Goal: Task Accomplishment & Management: Use online tool/utility

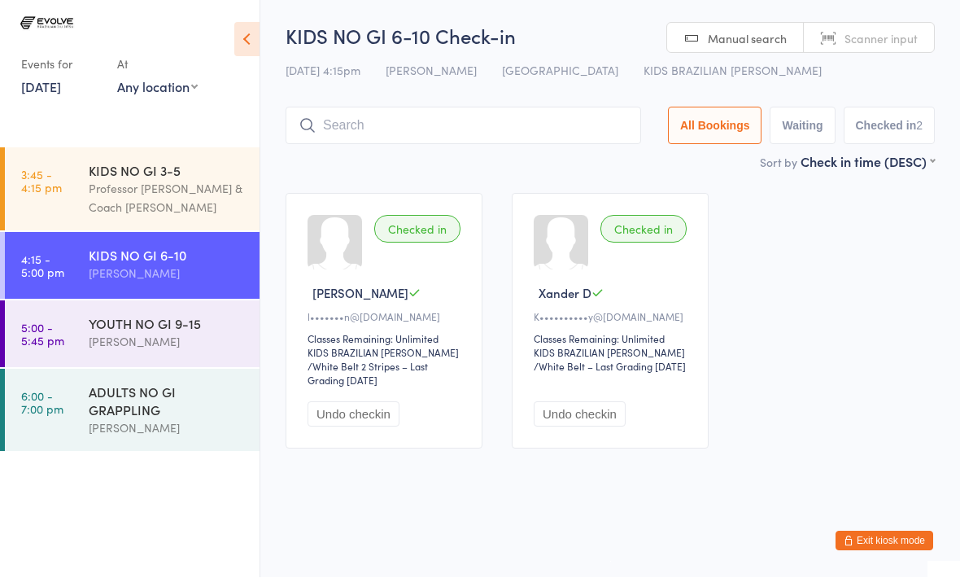
click at [168, 351] on div "[PERSON_NAME]" at bounding box center [167, 342] width 157 height 19
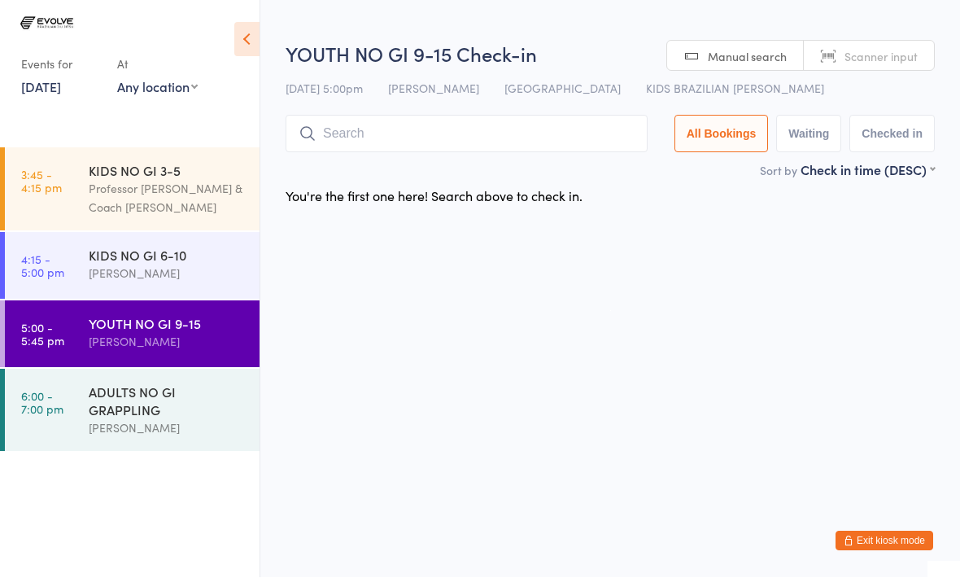
click at [490, 138] on input "search" at bounding box center [467, 134] width 362 height 37
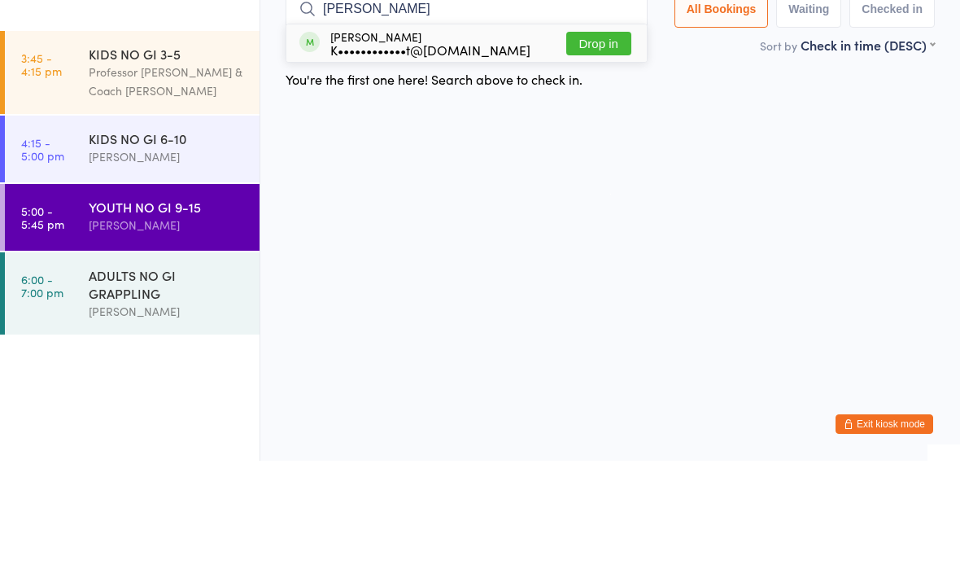
type input "[PERSON_NAME]"
click at [610, 149] on button "Drop in" at bounding box center [598, 161] width 65 height 24
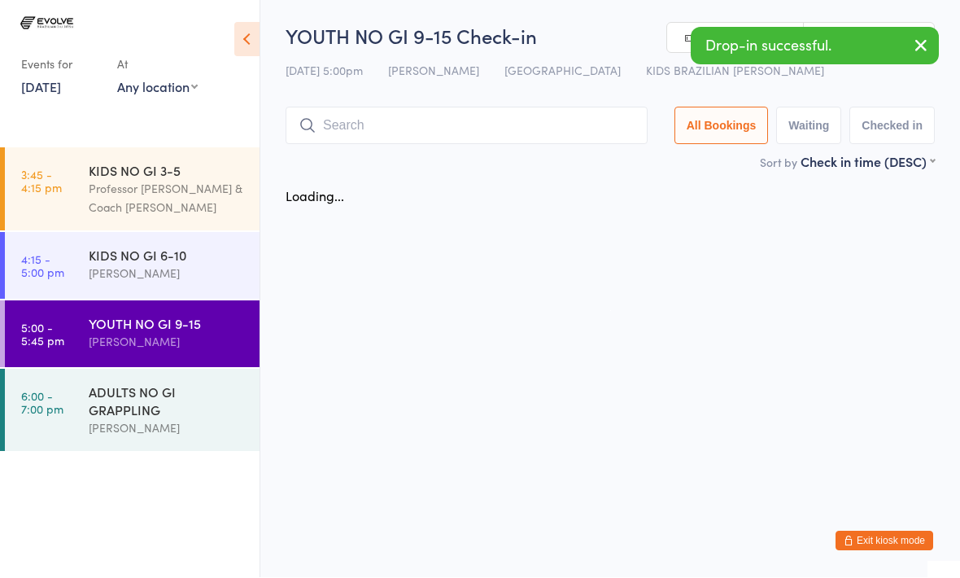
scroll to position [1, 0]
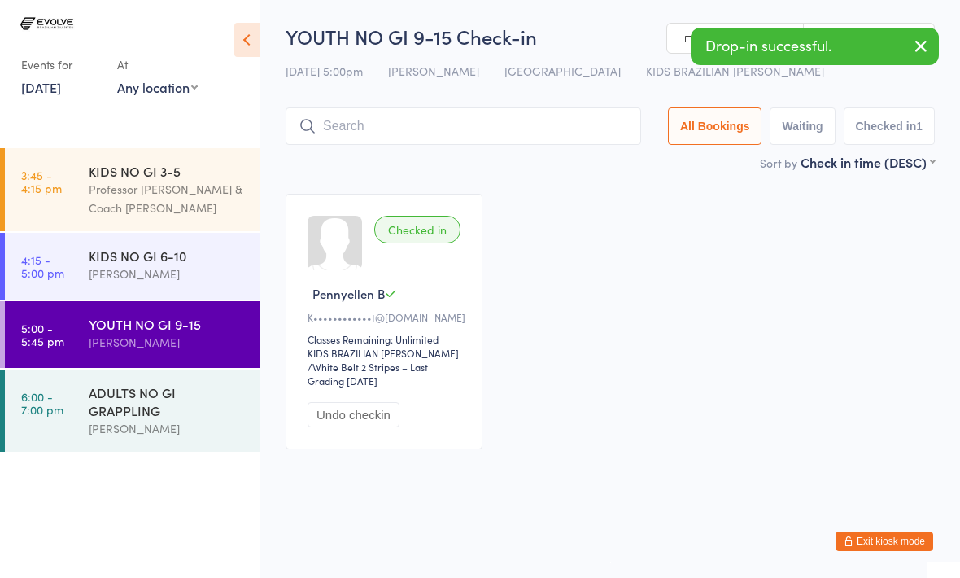
click at [510, 121] on input "search" at bounding box center [464, 125] width 356 height 37
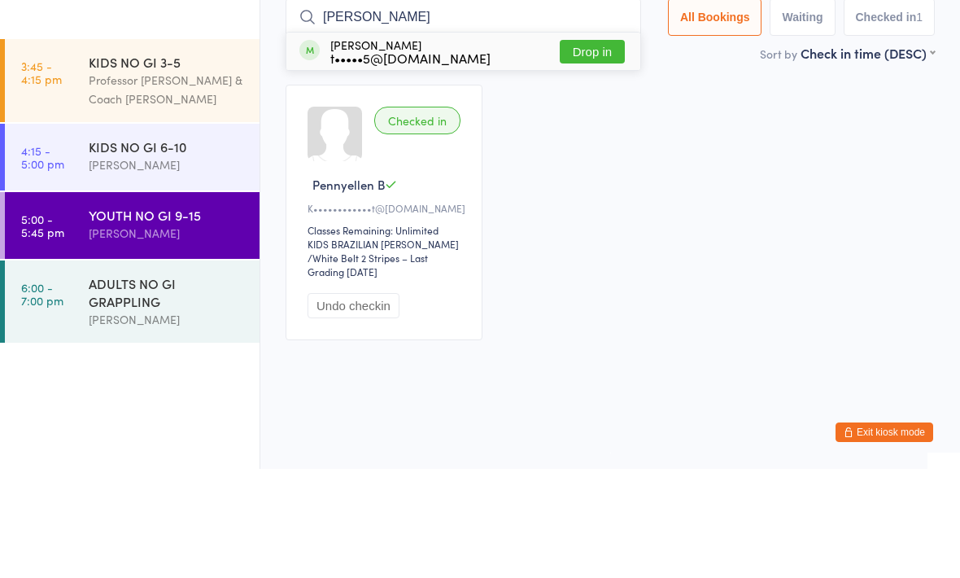
type input "[PERSON_NAME]"
click at [393, 160] on div "t•••••5@[DOMAIN_NAME]" at bounding box center [410, 166] width 160 height 13
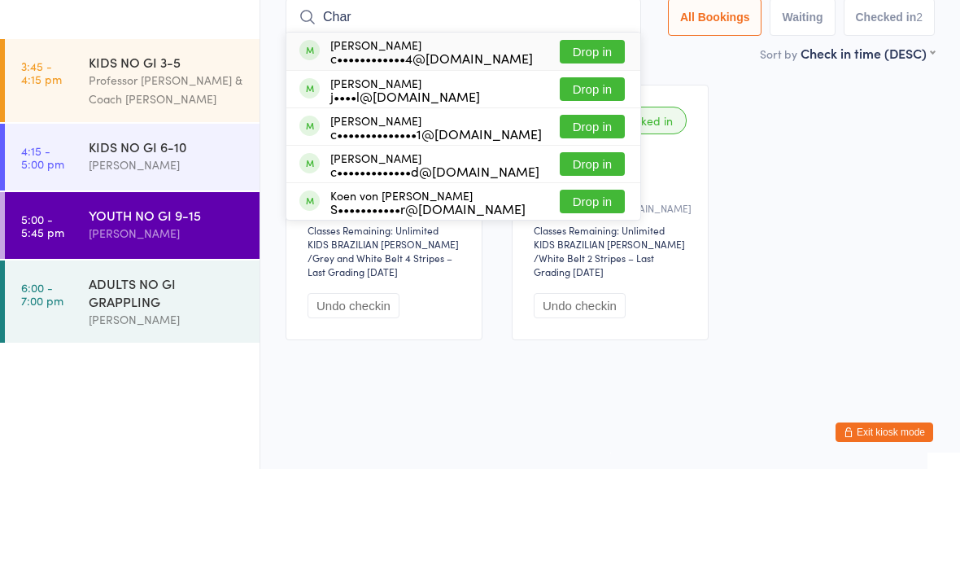
type input "Char"
click at [602, 186] on button "Drop in" at bounding box center [592, 198] width 65 height 24
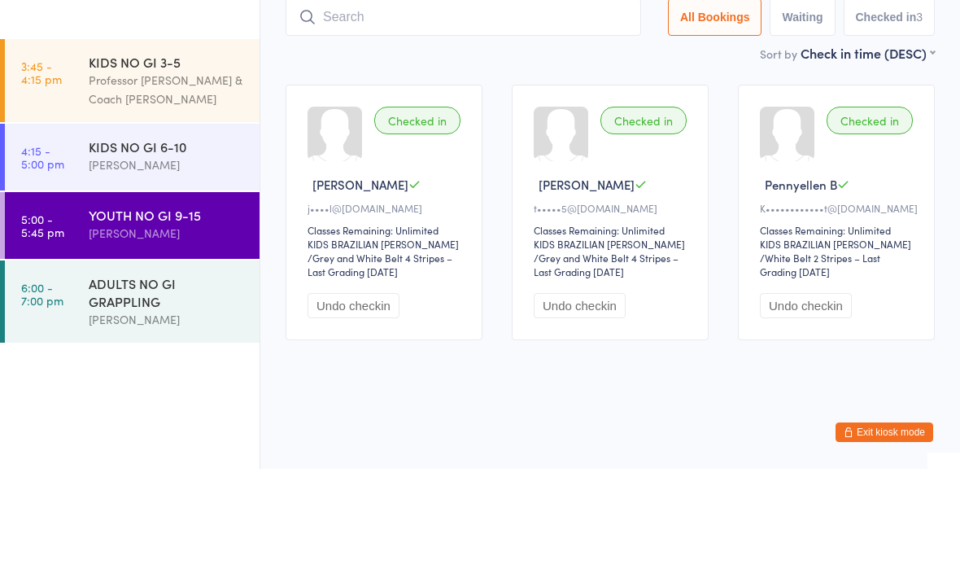
click at [417, 107] on input "search" at bounding box center [464, 125] width 356 height 37
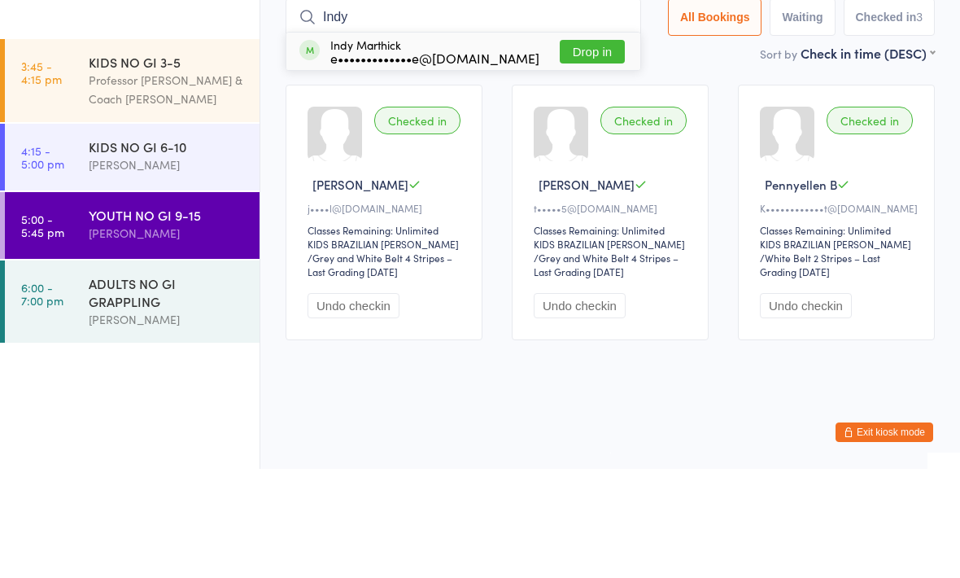
type input "Indy"
click at [580, 149] on button "Drop in" at bounding box center [592, 161] width 65 height 24
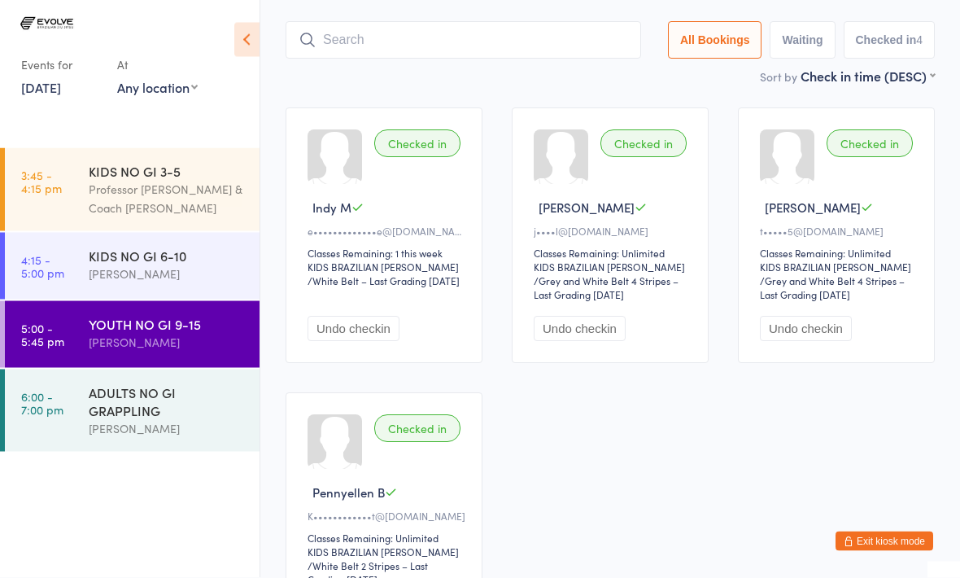
scroll to position [86, 0]
click at [349, 337] on button "Undo checkin" at bounding box center [354, 328] width 92 height 25
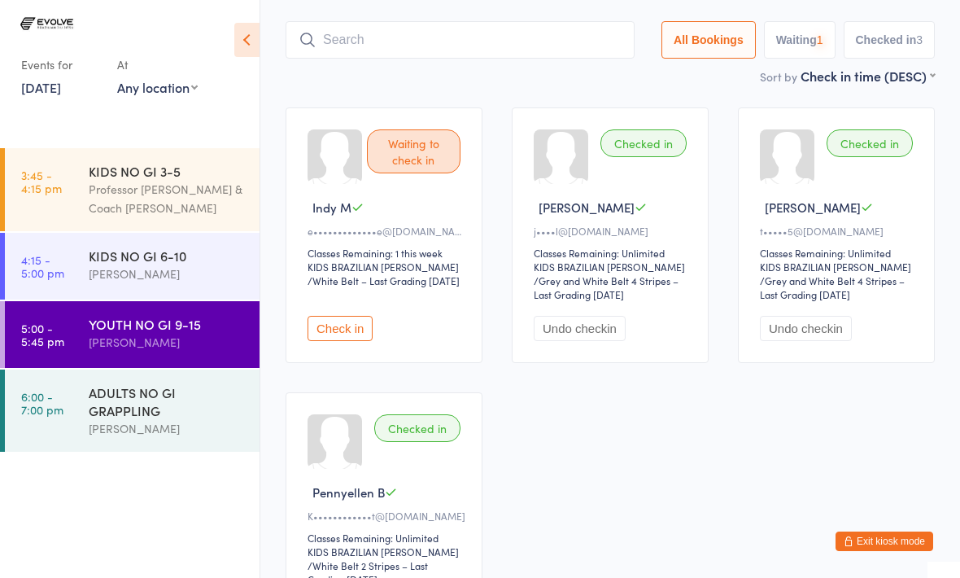
click at [164, 190] on div "Professor [PERSON_NAME] & Coach [PERSON_NAME]" at bounding box center [167, 198] width 157 height 37
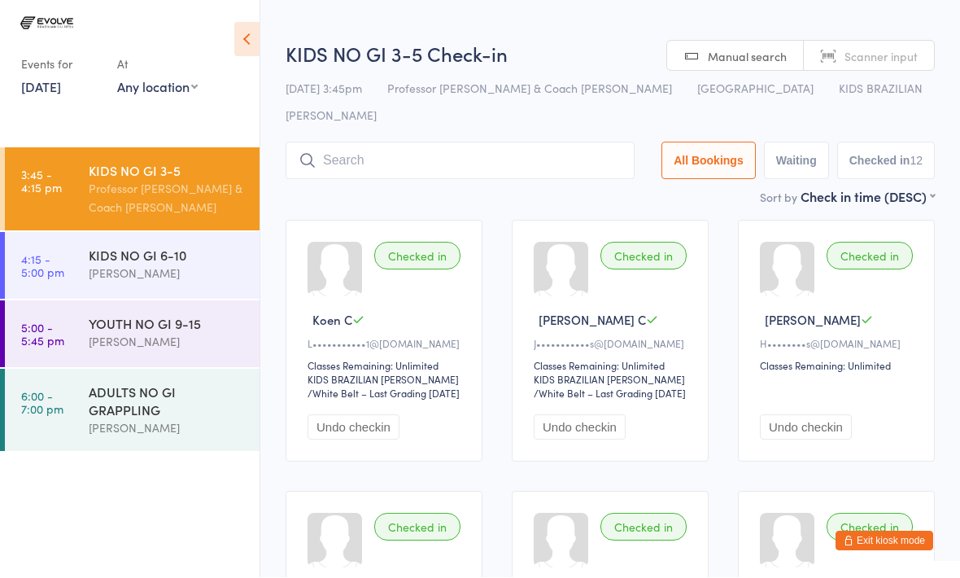
scroll to position [1, 0]
click at [512, 142] on input "search" at bounding box center [460, 160] width 349 height 37
click at [504, 142] on input "search" at bounding box center [460, 160] width 349 height 37
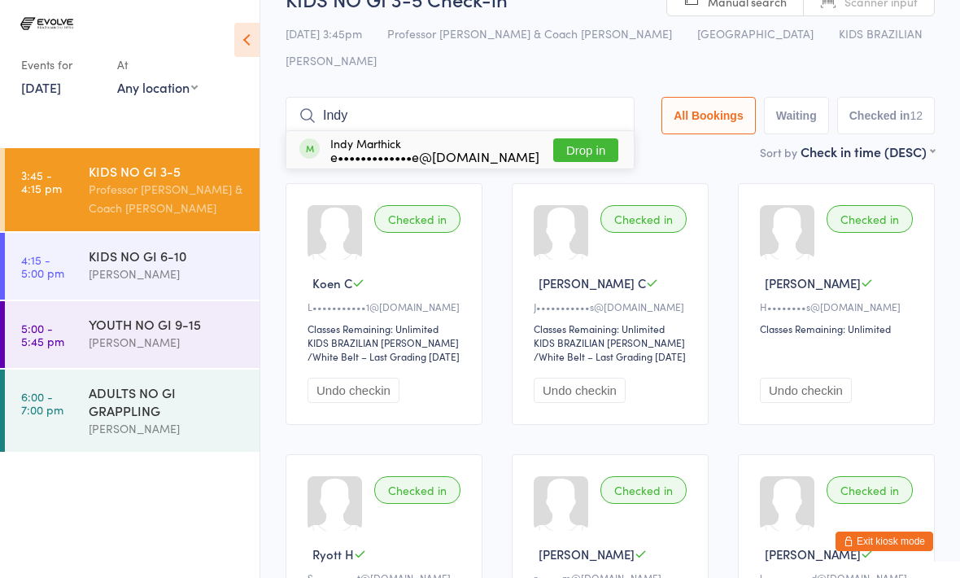
scroll to position [0, 0]
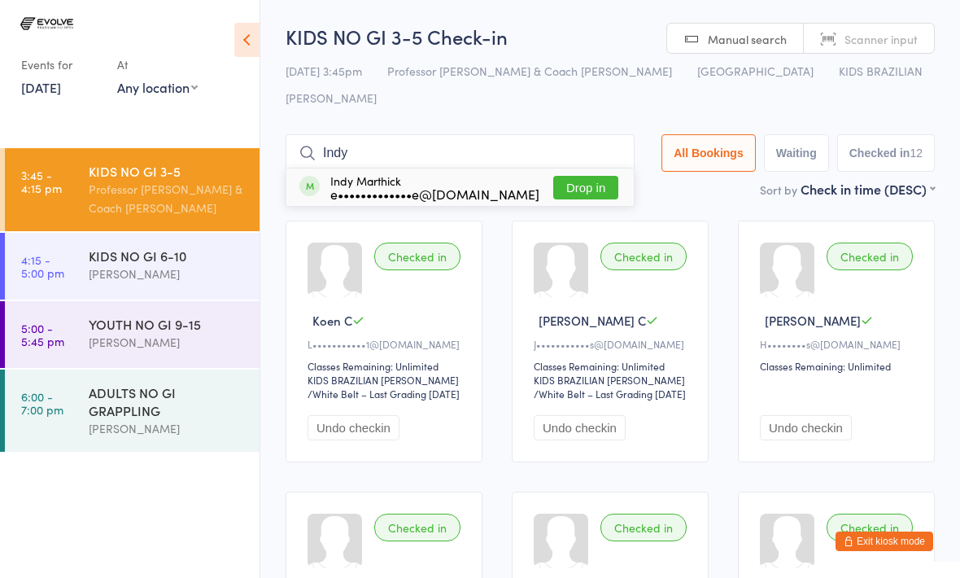
type input "Indy"
click at [565, 176] on button "Drop in" at bounding box center [585, 188] width 65 height 24
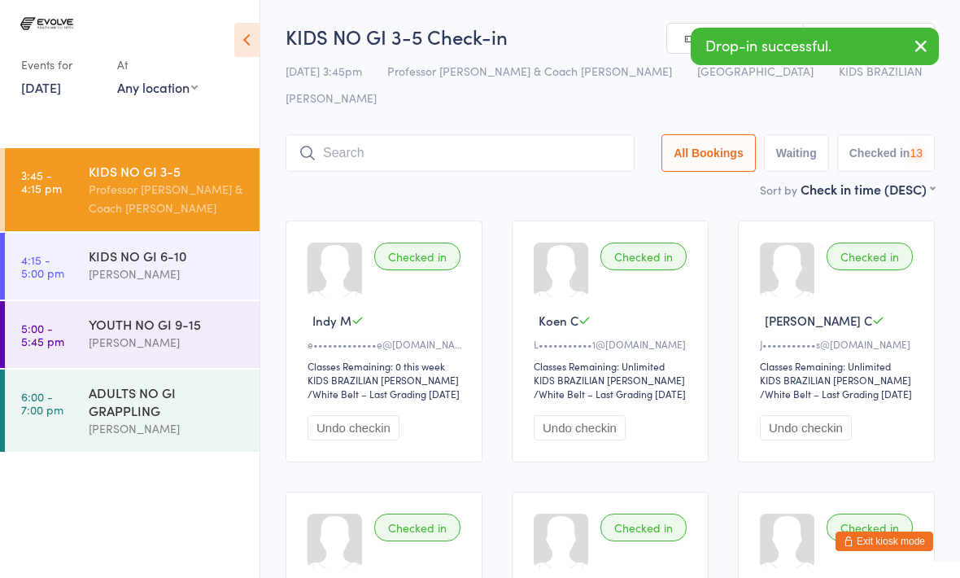
click at [153, 278] on div "[PERSON_NAME]" at bounding box center [167, 273] width 157 height 19
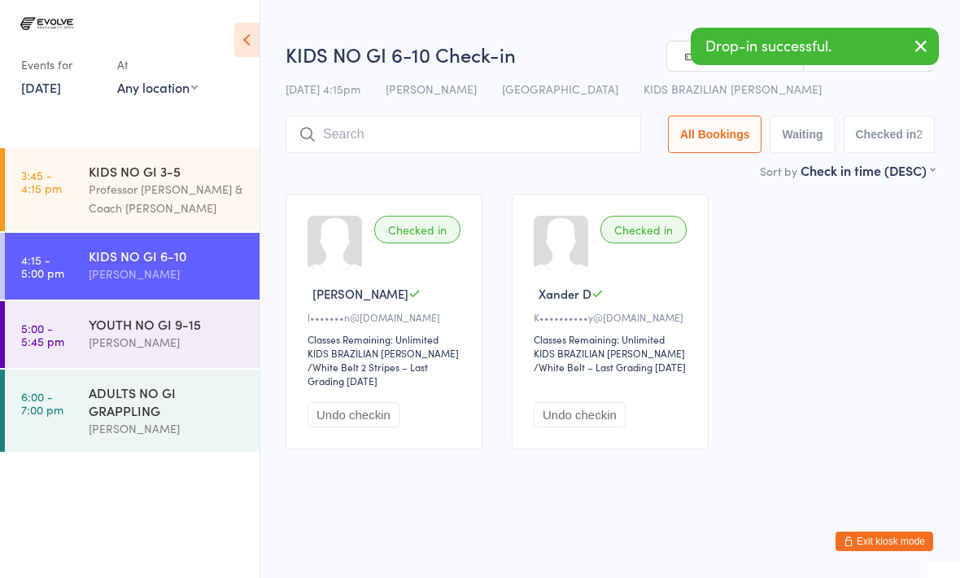
click at [399, 133] on input "search" at bounding box center [464, 134] width 356 height 37
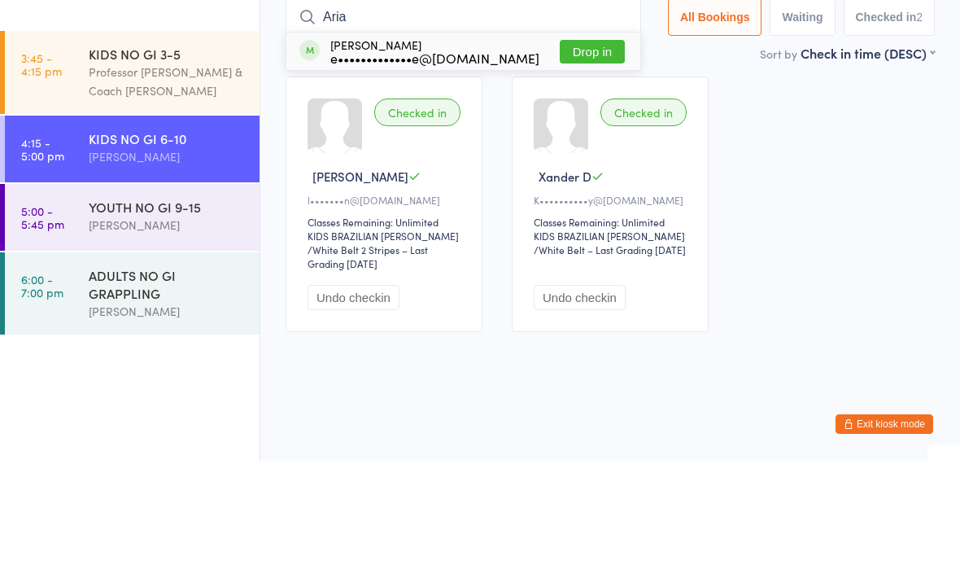
type input "Aria"
click at [585, 157] on button "Drop in" at bounding box center [592, 169] width 65 height 24
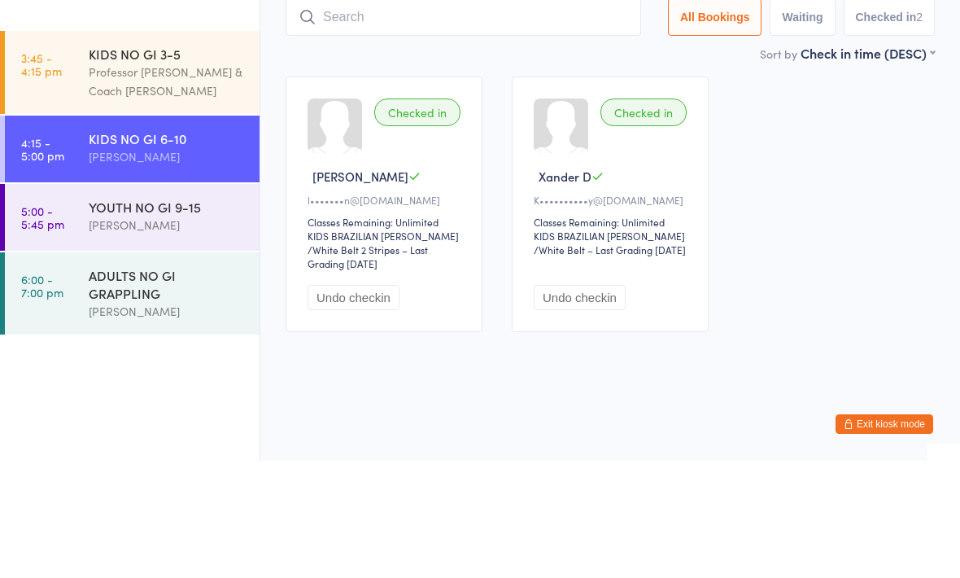
scroll to position [7, 0]
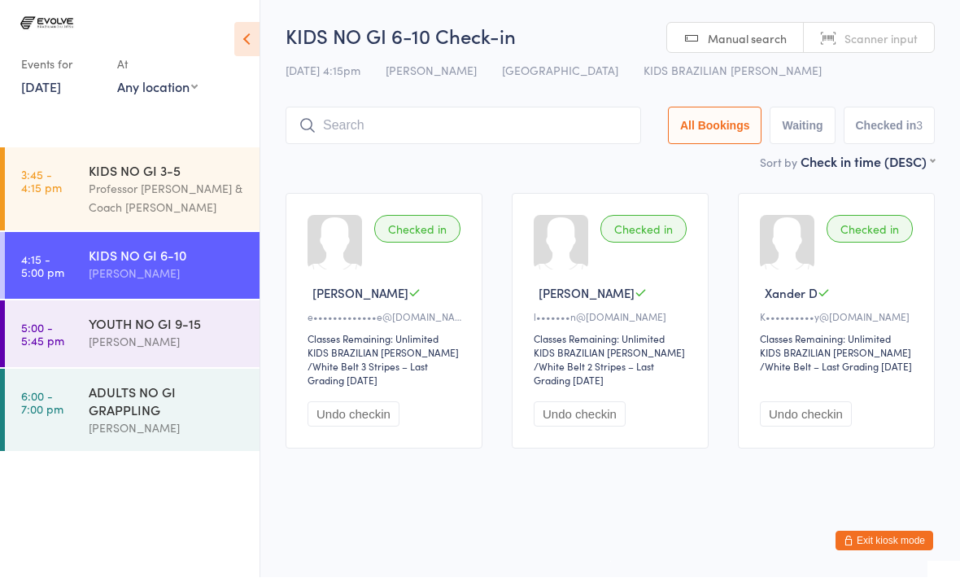
click at [158, 314] on div "YOUTH NO GI 9-15 [PERSON_NAME]" at bounding box center [174, 333] width 171 height 64
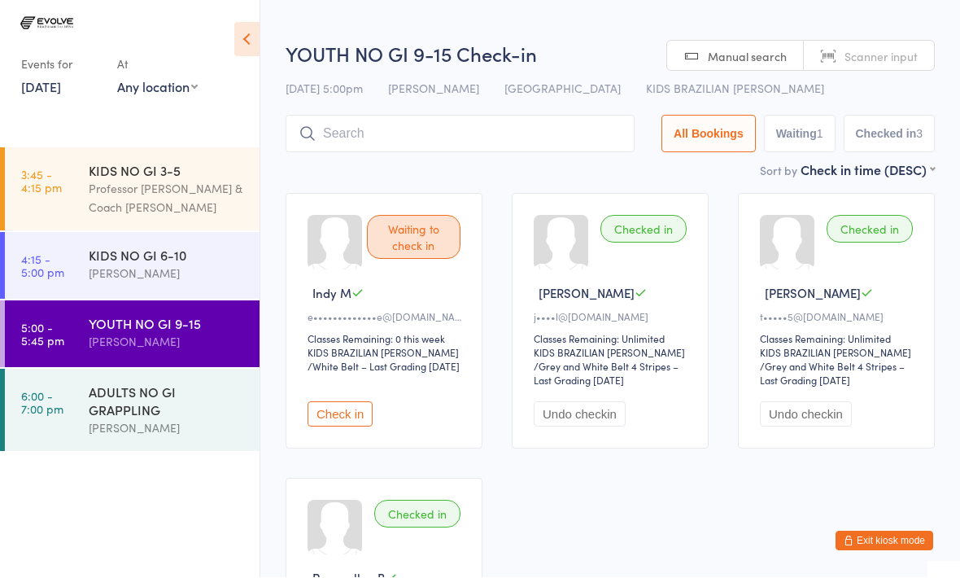
scroll to position [1, 0]
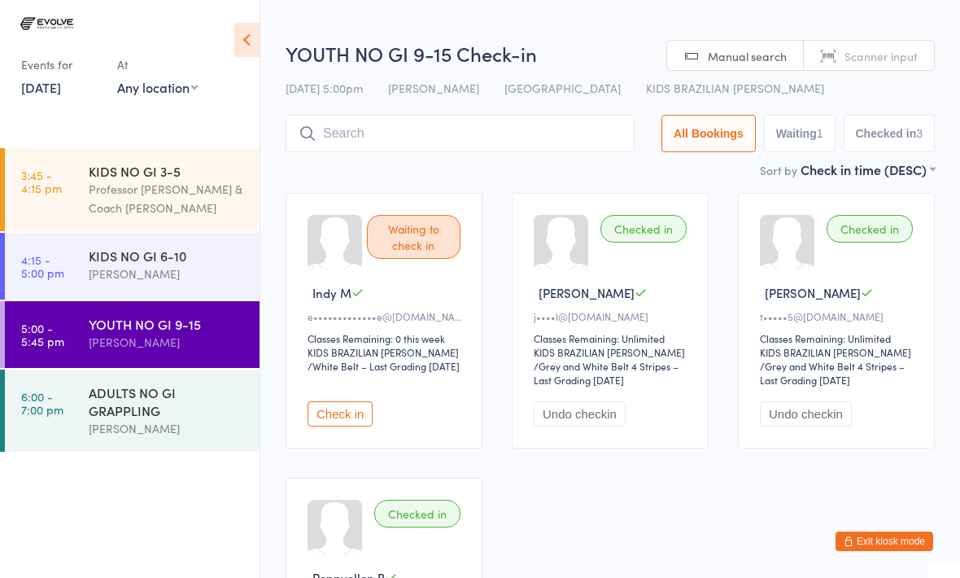
click at [397, 118] on input "search" at bounding box center [460, 133] width 349 height 37
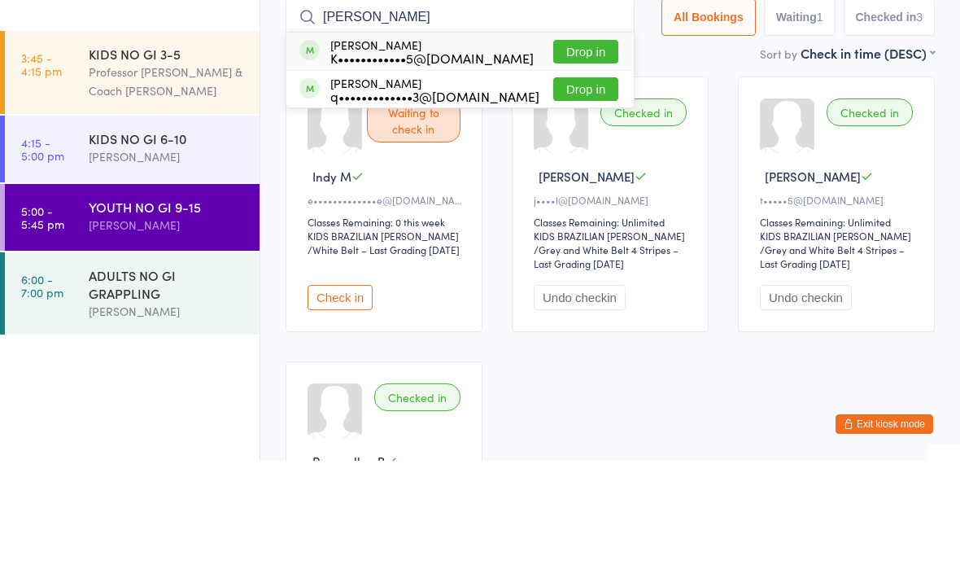
type input "[PERSON_NAME]"
click at [565, 157] on button "Drop in" at bounding box center [585, 169] width 65 height 24
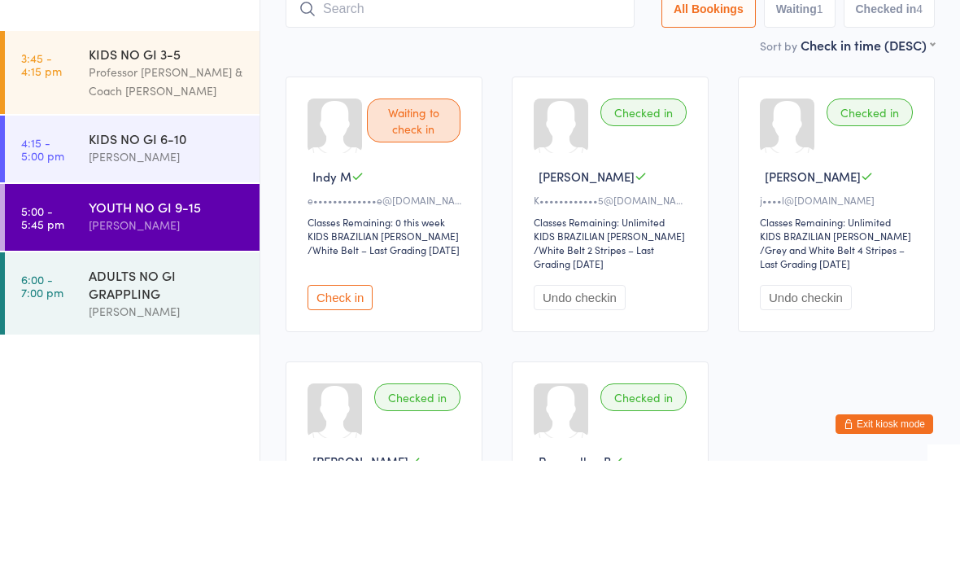
click at [479, 107] on input "search" at bounding box center [460, 125] width 349 height 37
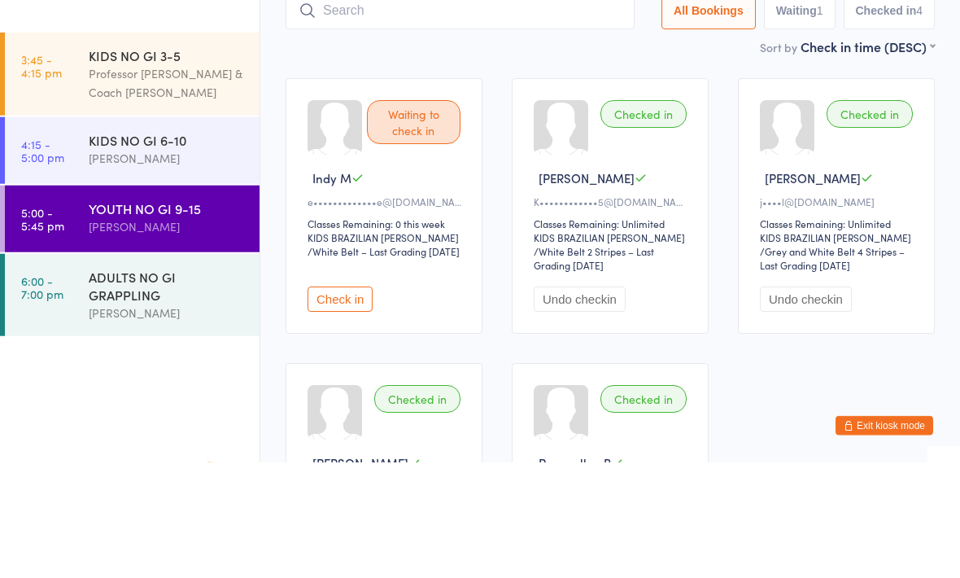
click at [500, 107] on input "search" at bounding box center [460, 125] width 349 height 37
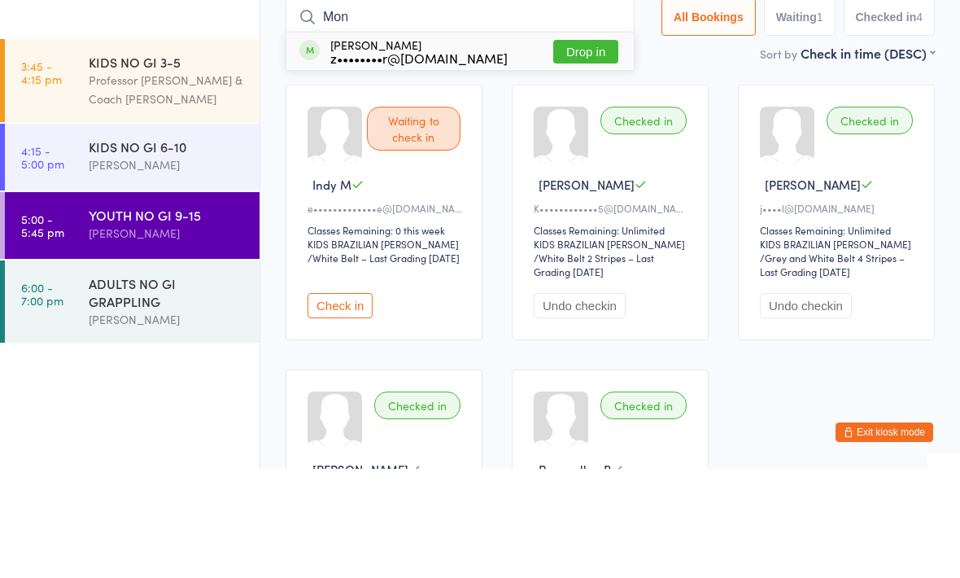
type input "Mon"
click at [350, 147] on div "[PERSON_NAME] z••••••••r@[DOMAIN_NAME]" at bounding box center [418, 160] width 177 height 26
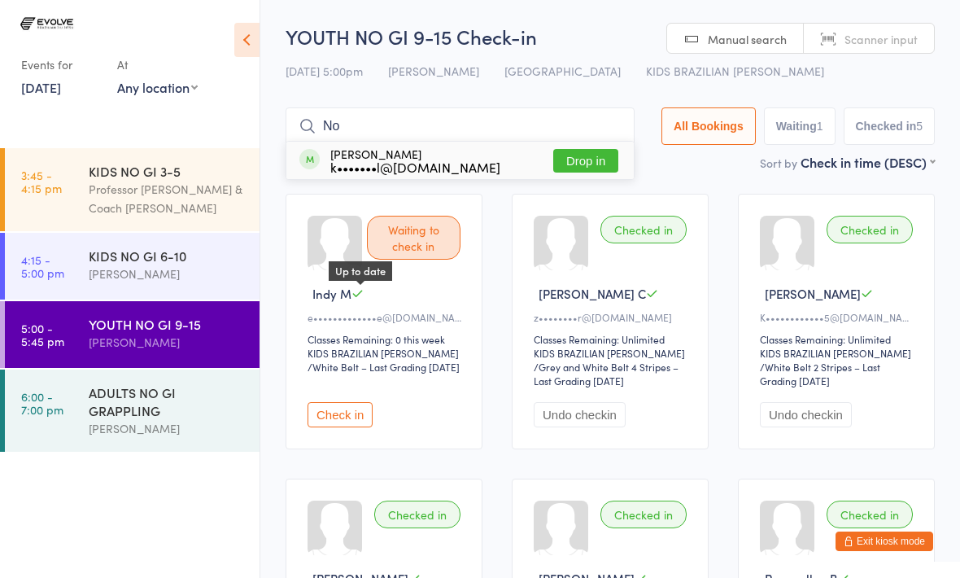
type input "No"
click at [582, 156] on button "Drop in" at bounding box center [585, 161] width 65 height 24
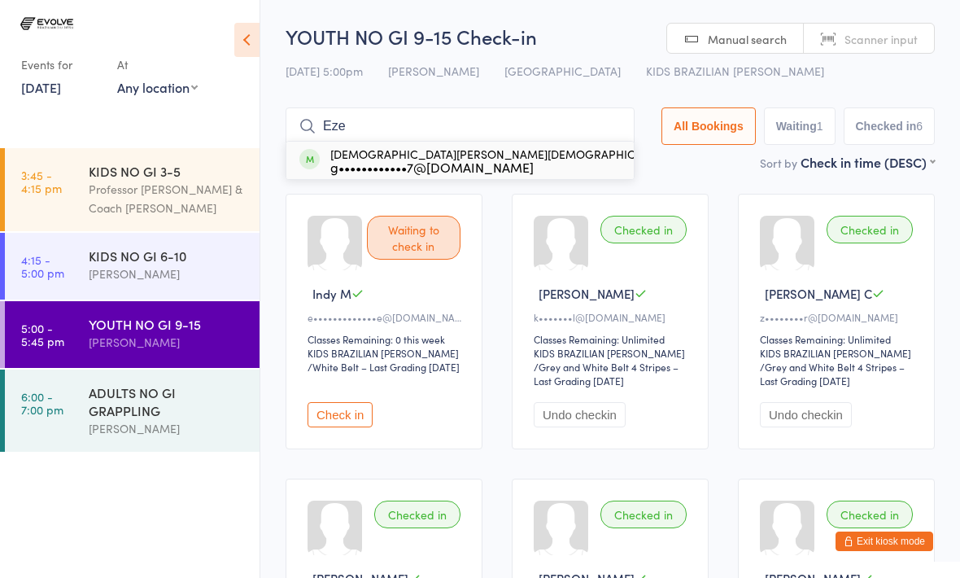
type input "Eze"
click at [403, 152] on div "[DEMOGRAPHIC_DATA][PERSON_NAME] g••••••••••••7@[DOMAIN_NAME]" at bounding box center [501, 160] width 343 height 26
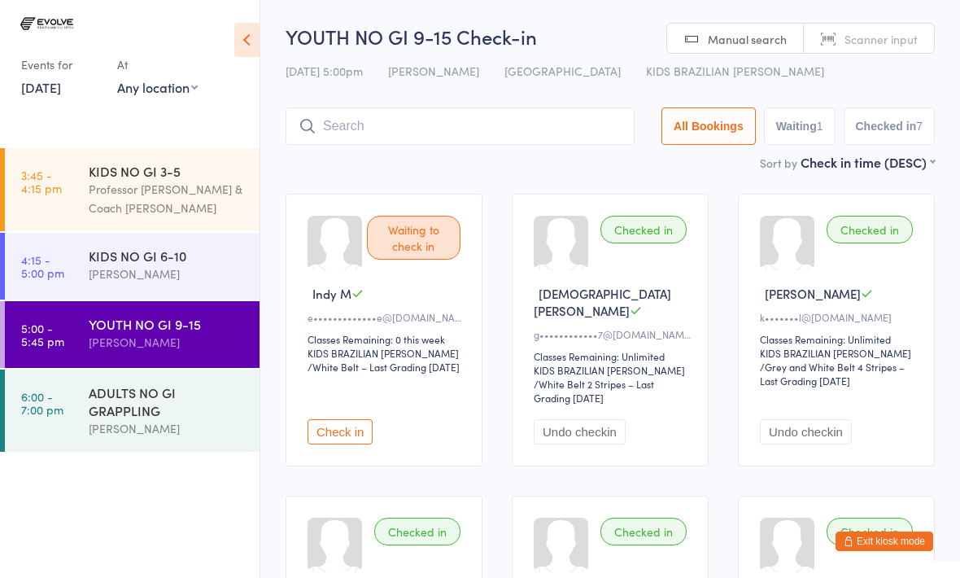
click at [643, 295] on div "[DEMOGRAPHIC_DATA][PERSON_NAME]" at bounding box center [613, 302] width 158 height 34
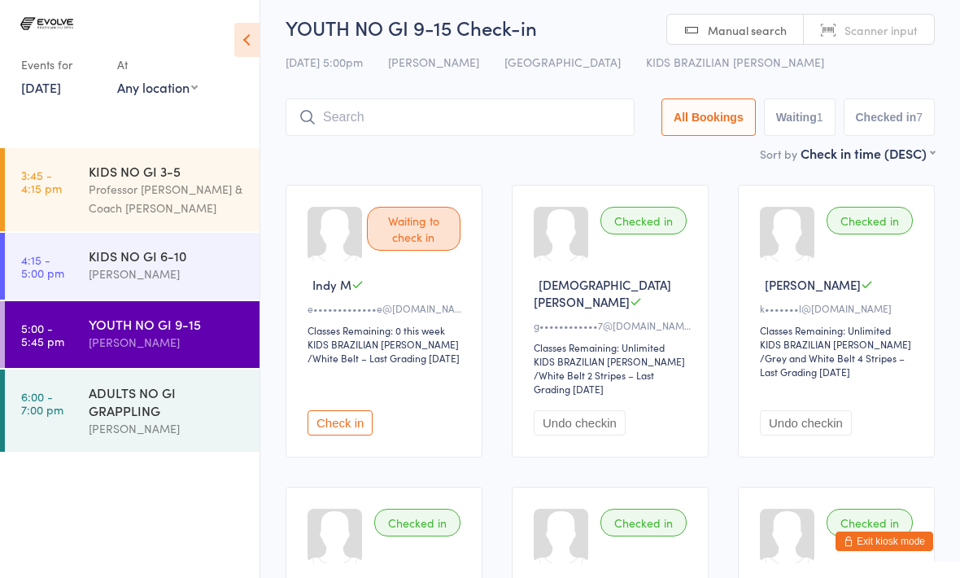
scroll to position [13, 0]
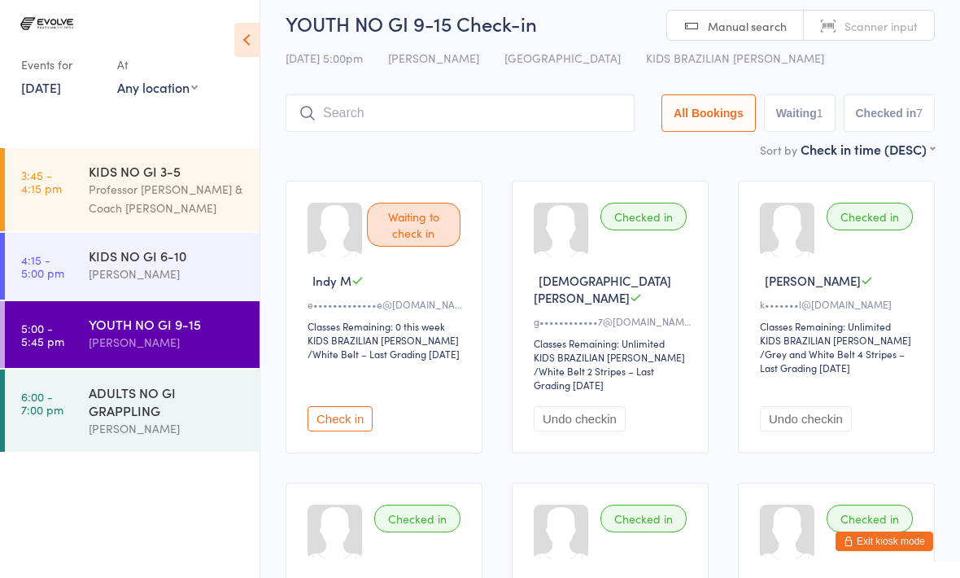
click at [665, 409] on div "Undo checkin" at bounding box center [613, 418] width 158 height 25
click at [670, 386] on div "Checked in Ezekiel E g••••••••••••7@[DOMAIN_NAME] Classes Remaining: Unlimited …" at bounding box center [610, 317] width 197 height 273
click at [670, 406] on div "Undo checkin" at bounding box center [613, 418] width 158 height 25
click at [615, 350] on select "KIDS BRAZILIAN [PERSON_NAME]" at bounding box center [611, 357] width 155 height 15
click at [842, 348] on select "KIDS BRAZILIAN [PERSON_NAME]" at bounding box center [837, 340] width 155 height 15
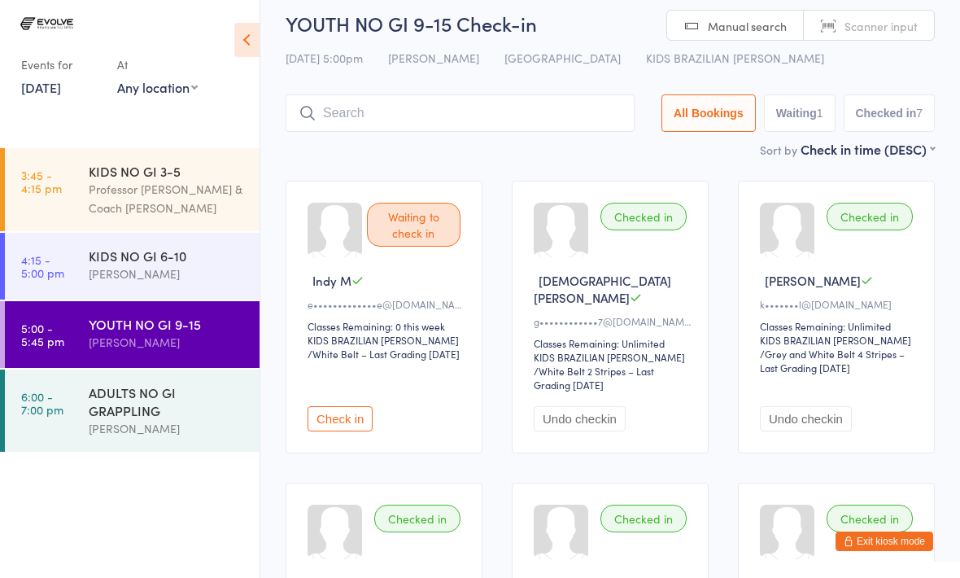
click at [854, 523] on div "Checked in" at bounding box center [870, 518] width 86 height 28
click at [584, 350] on select "KIDS BRAZILIAN [PERSON_NAME]" at bounding box center [611, 357] width 155 height 15
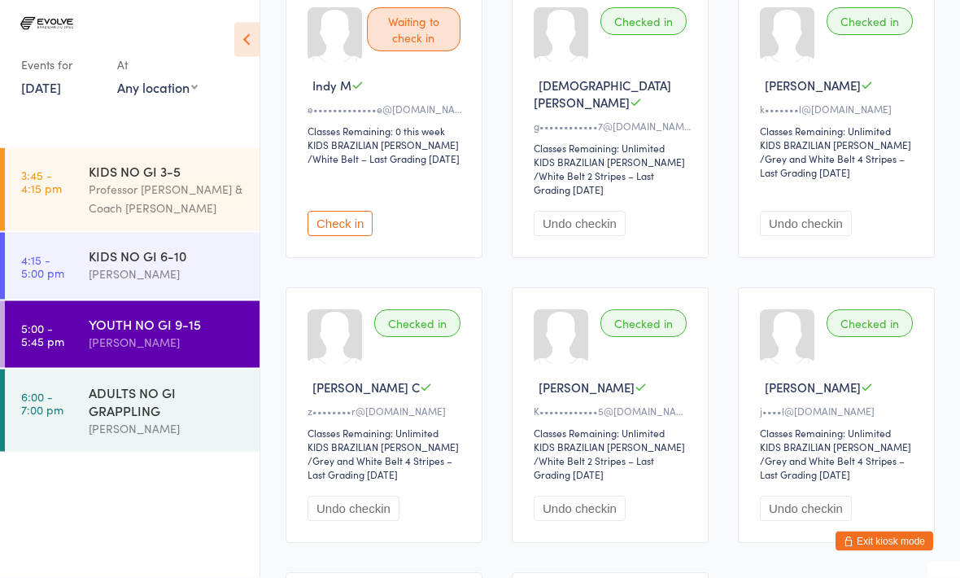
scroll to position [208, 0]
click at [626, 190] on div "Checked in Ezekiel E g••••••••••••7@[DOMAIN_NAME] Classes Remaining: Unlimited …" at bounding box center [610, 121] width 197 height 273
click at [615, 99] on div "Checked in Ezekiel E g••••••••••••7@[DOMAIN_NAME] Classes Remaining: Unlimited …" at bounding box center [610, 121] width 197 height 273
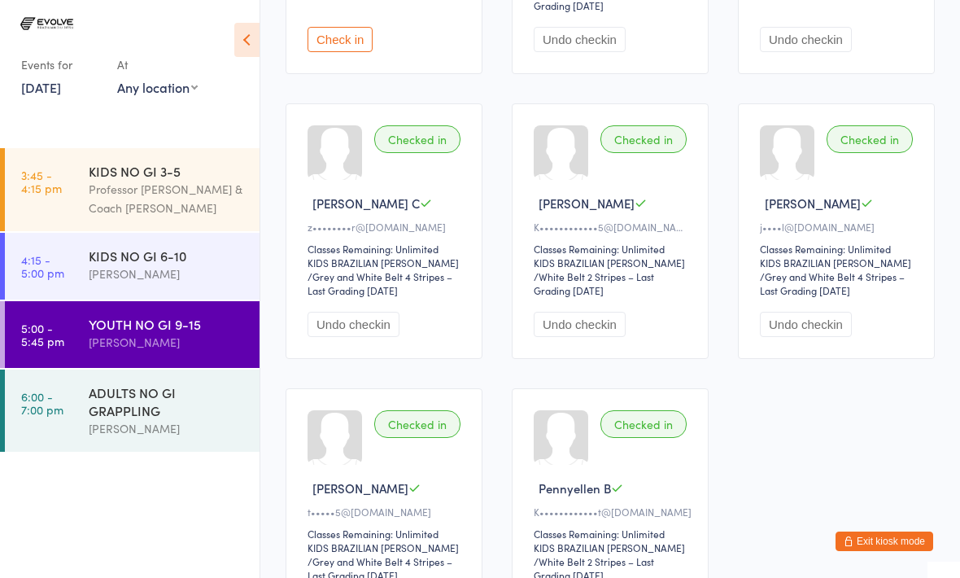
scroll to position [390, 0]
click at [635, 527] on div "Checked in Pennyellen B K••••••••••••t@[DOMAIN_NAME] Classes Remaining: Unlimit…" at bounding box center [610, 517] width 197 height 255
click at [658, 533] on div "Classes Remaining: Unlimited" at bounding box center [613, 536] width 158 height 14
click at [624, 526] on div "Checked in Pennyellen B K••••••••••••t@[DOMAIN_NAME] Classes Remaining: Unlimit…" at bounding box center [610, 517] width 197 height 255
click at [618, 496] on icon at bounding box center [617, 490] width 12 height 12
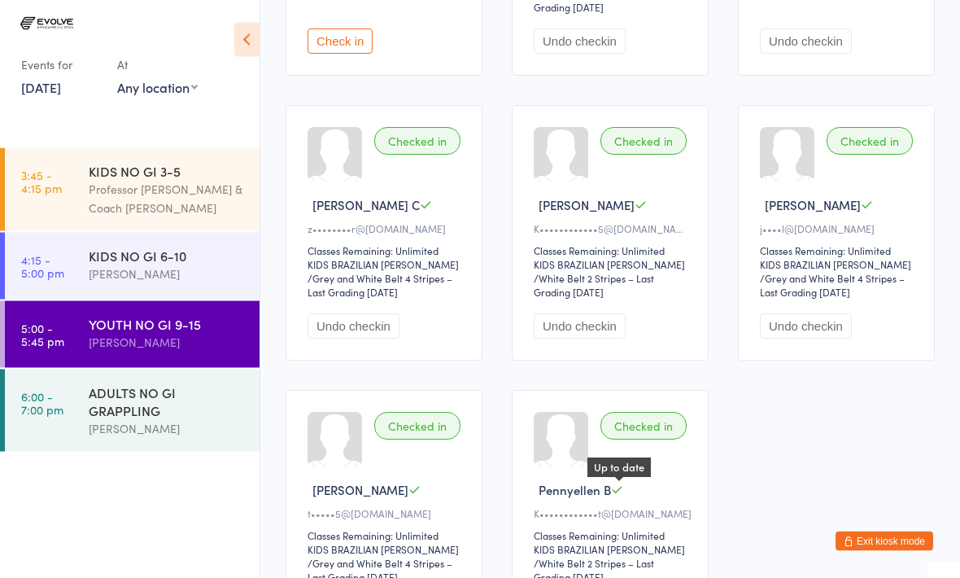
scroll to position [390, 0]
click at [621, 495] on icon at bounding box center [617, 489] width 12 height 12
click at [416, 542] on div "Classes Remaining: Unlimited" at bounding box center [387, 535] width 158 height 14
click at [437, 530] on div "Checked in Briana D t•••••5@[DOMAIN_NAME] Classes Remaining: Unlimited KIDS BRA…" at bounding box center [384, 517] width 197 height 255
click at [406, 536] on div "Classes Remaining: Unlimited" at bounding box center [387, 535] width 158 height 14
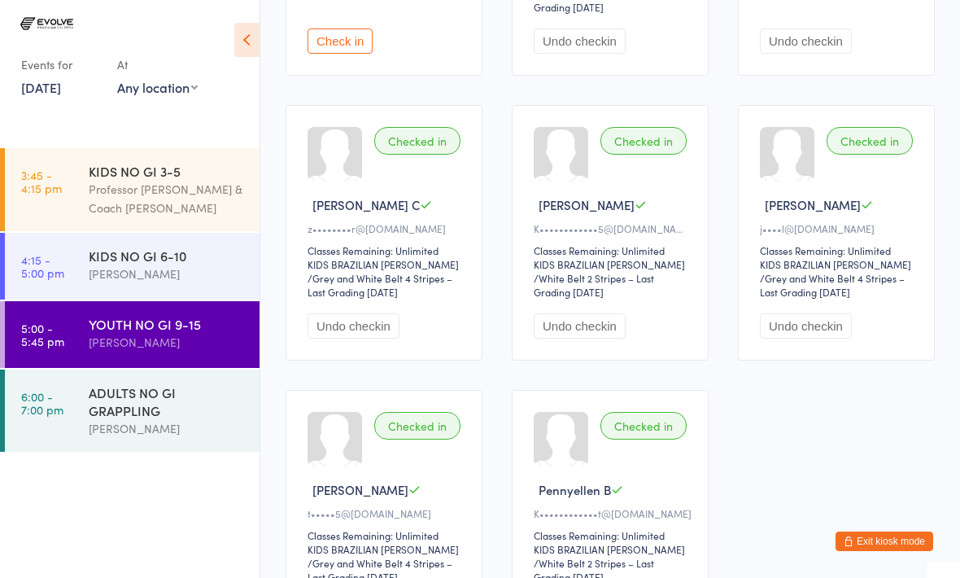
click at [410, 514] on div "t•••••5@[DOMAIN_NAME]" at bounding box center [387, 513] width 158 height 14
click at [423, 475] on div "Checked in Briana D t•••••5@[DOMAIN_NAME] Classes Remaining: Unlimited KIDS BRA…" at bounding box center [384, 517] width 197 height 255
click at [417, 491] on div "[PERSON_NAME]" at bounding box center [387, 489] width 158 height 17
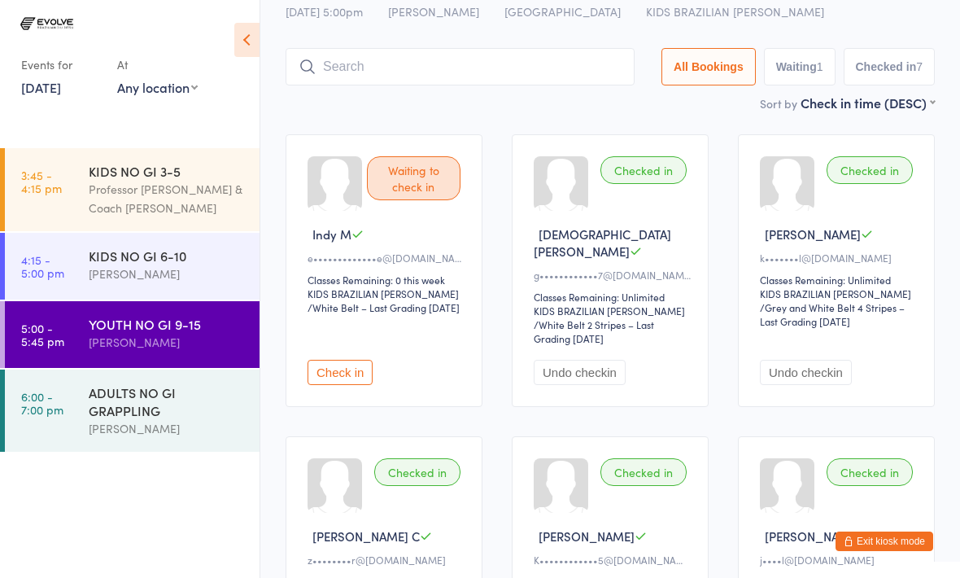
scroll to position [0, 0]
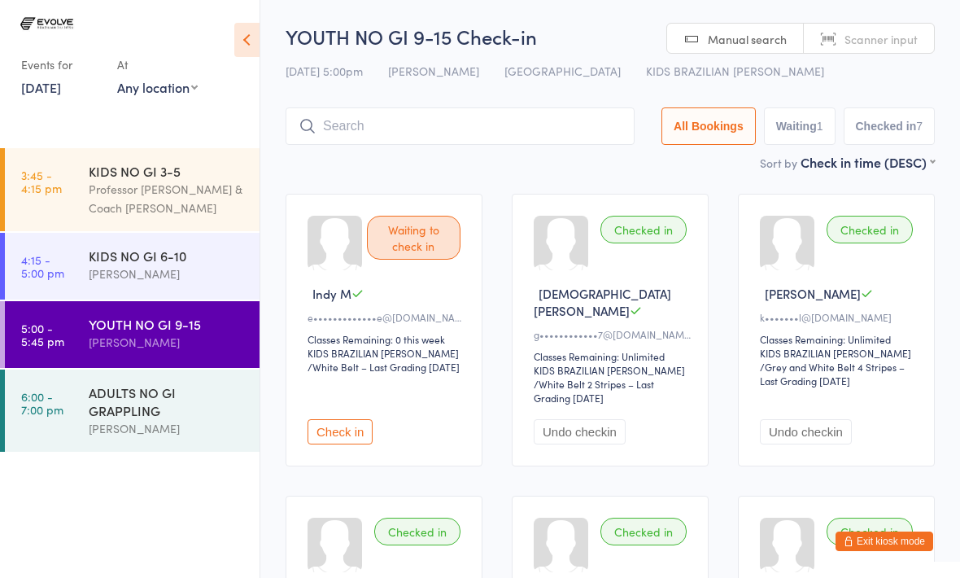
click at [432, 361] on select "KIDS BRAZILIAN [PERSON_NAME]" at bounding box center [385, 353] width 155 height 15
click at [430, 386] on div "Waiting to check in Indy M e•••••••••••••e@[DOMAIN_NAME] Classes Remaining: 0 t…" at bounding box center [384, 330] width 197 height 273
click at [434, 373] on span "/ White Belt – Last Grading [DATE]" at bounding box center [384, 367] width 152 height 14
click at [800, 283] on div "Checked in [PERSON_NAME] U k•••••••l@[DOMAIN_NAME] Classes Remaining: Unlimited…" at bounding box center [836, 330] width 197 height 273
click at [861, 342] on div "Classes Remaining: Unlimited" at bounding box center [839, 339] width 158 height 14
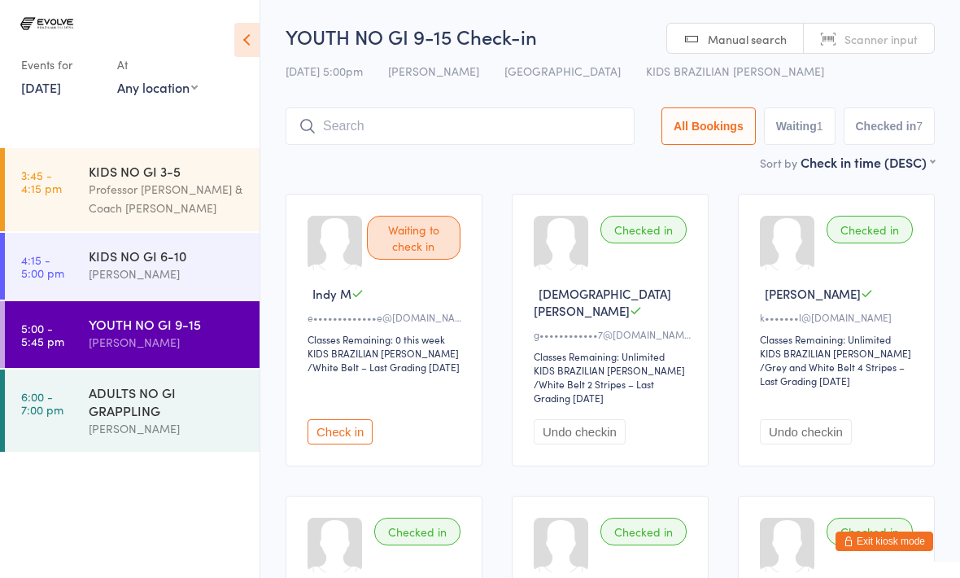
click at [898, 321] on div "k•••••••l@[DOMAIN_NAME]" at bounding box center [839, 317] width 158 height 14
click at [694, 111] on button "All Bookings" at bounding box center [708, 125] width 94 height 37
click at [700, 111] on button "All Bookings" at bounding box center [708, 125] width 94 height 37
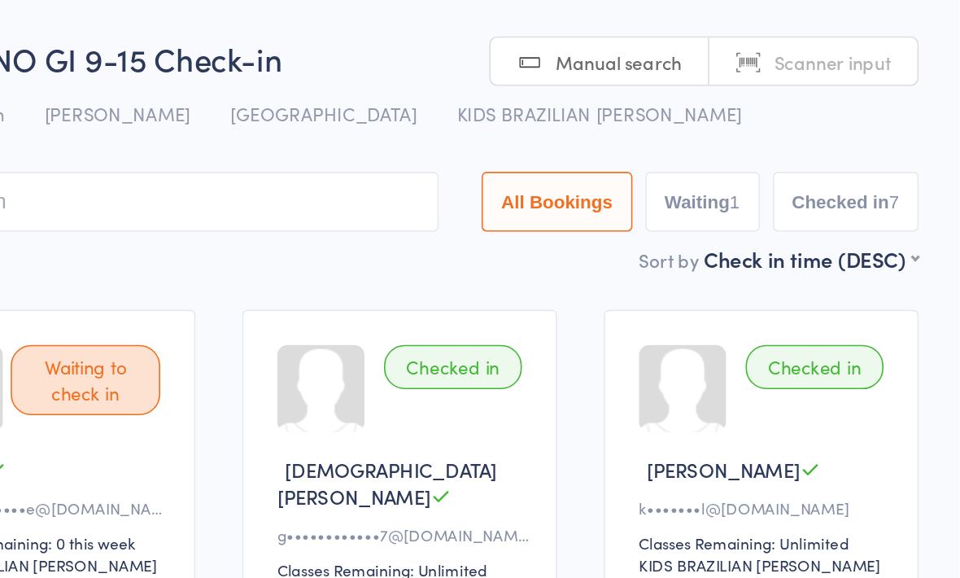
click at [512, 250] on div "Checked in Ezekiel E g••••••••••••7@[DOMAIN_NAME] Classes Remaining: Unlimited …" at bounding box center [610, 330] width 197 height 273
click at [512, 255] on div "Checked in Ezekiel E g••••••••••••7@[DOMAIN_NAME] Classes Remaining: Unlimited …" at bounding box center [610, 330] width 197 height 273
click at [512, 278] on div "Checked in Ezekiel E g••••••••••••7@[DOMAIN_NAME] Classes Remaining: Unlimited …" at bounding box center [610, 330] width 197 height 273
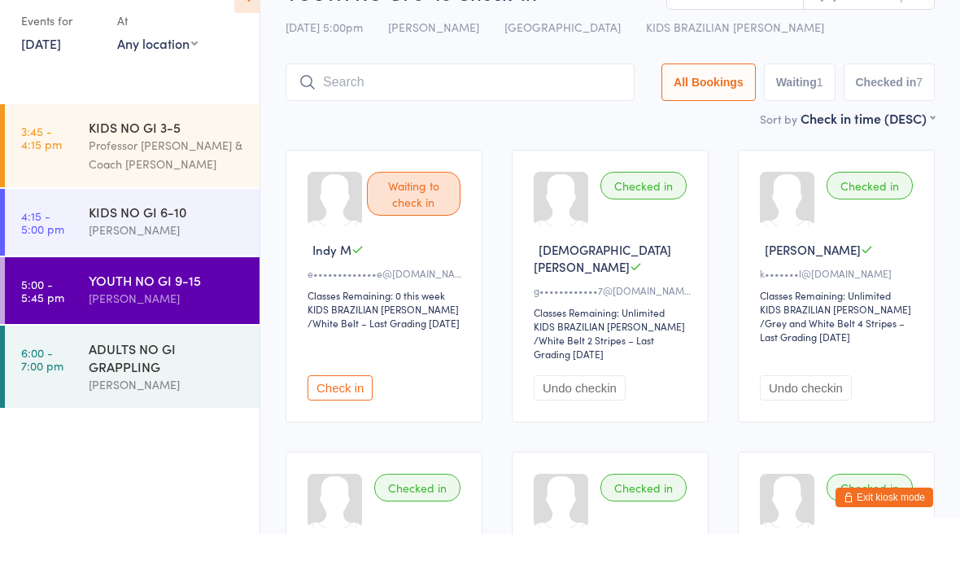
click at [434, 107] on input "search" at bounding box center [460, 125] width 349 height 37
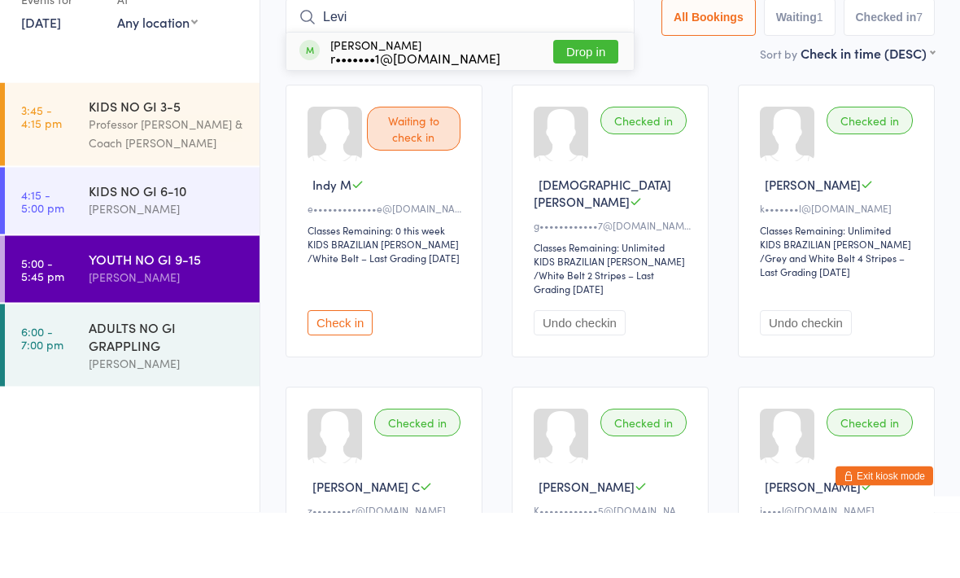
type input "Levi"
click at [574, 106] on button "Drop in" at bounding box center [585, 118] width 65 height 24
